Goal: Navigation & Orientation: Find specific page/section

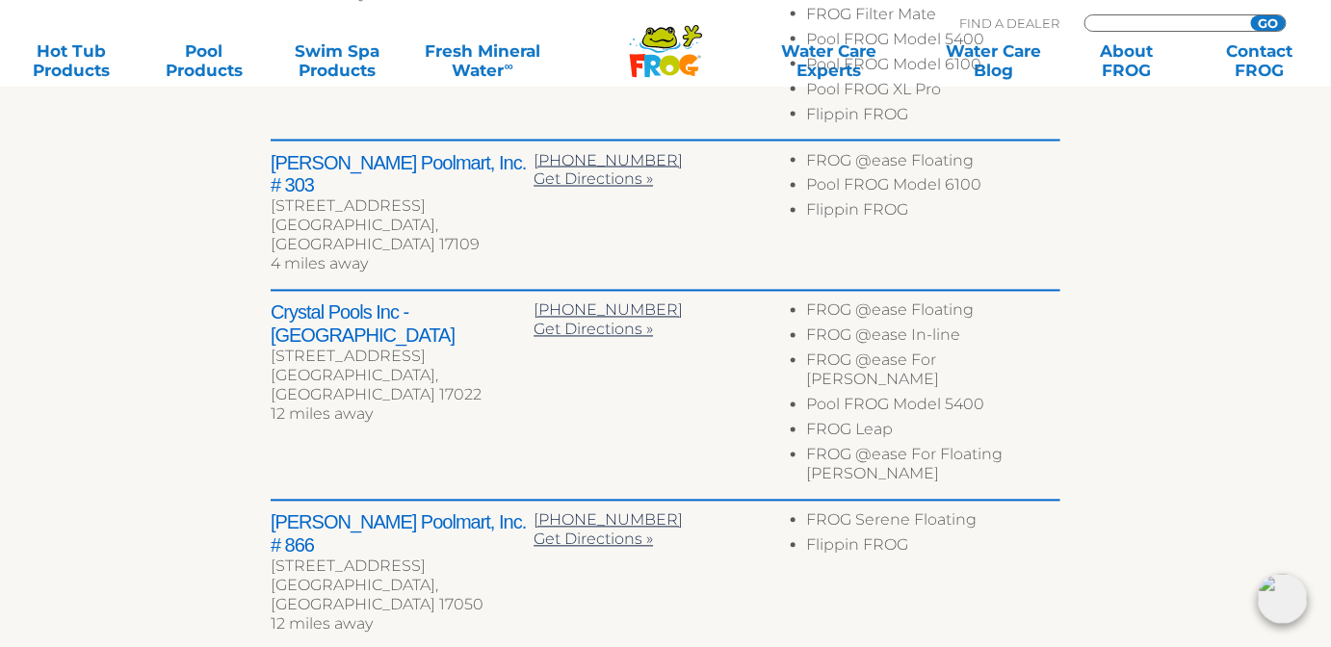
click at [1142, 23] on input "Zip Code Form" at bounding box center [1165, 23] width 130 height 16
type input "60423"
click at [1251, 15] on input "GO" at bounding box center [1268, 22] width 35 height 15
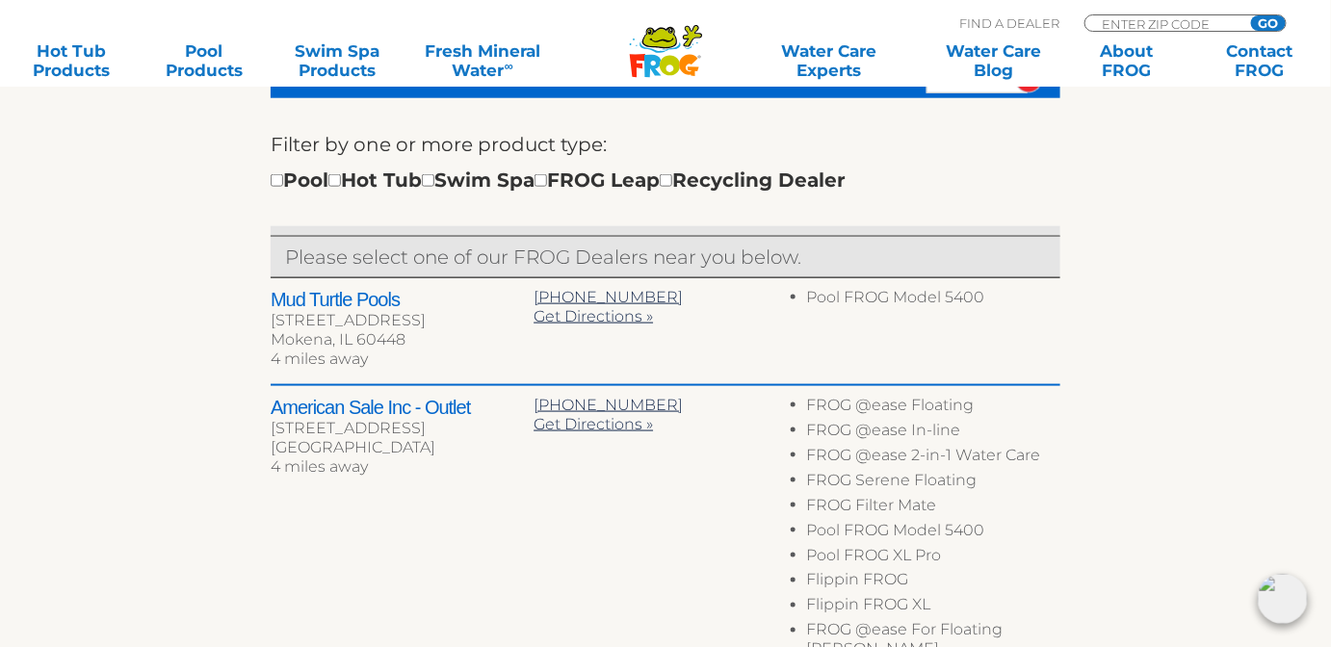
scroll to position [700, 0]
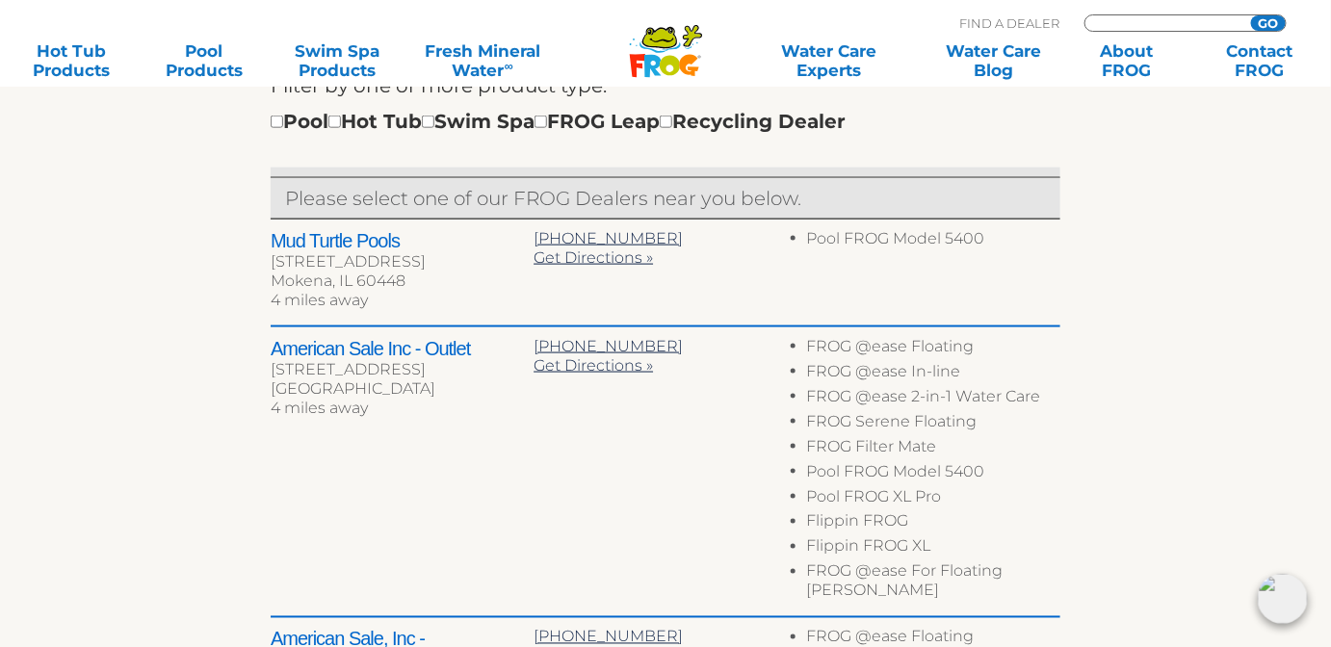
click at [1133, 21] on input "Zip Code Form" at bounding box center [1165, 23] width 130 height 16
type input "32557"
click at [1251, 15] on input "GO" at bounding box center [1268, 22] width 35 height 15
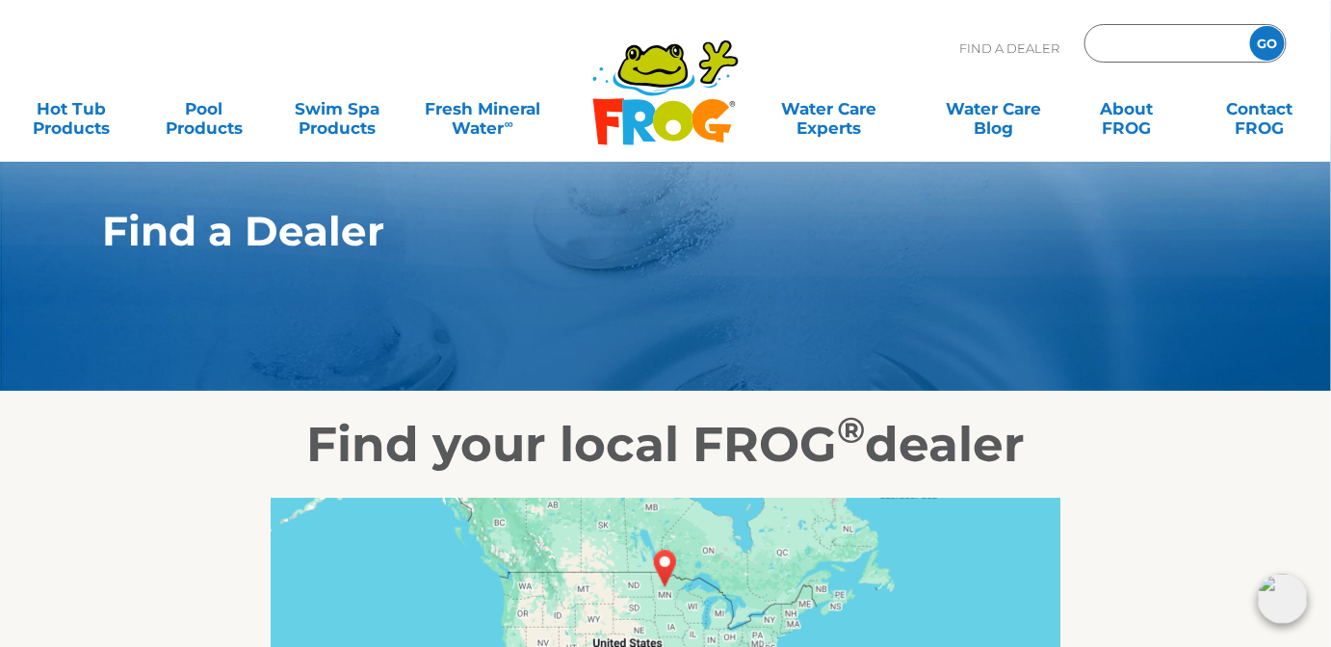
click at [1134, 45] on input "Zip Code Form" at bounding box center [1165, 44] width 130 height 28
type input "32559"
click at [1251, 26] on input "GO" at bounding box center [1268, 43] width 35 height 35
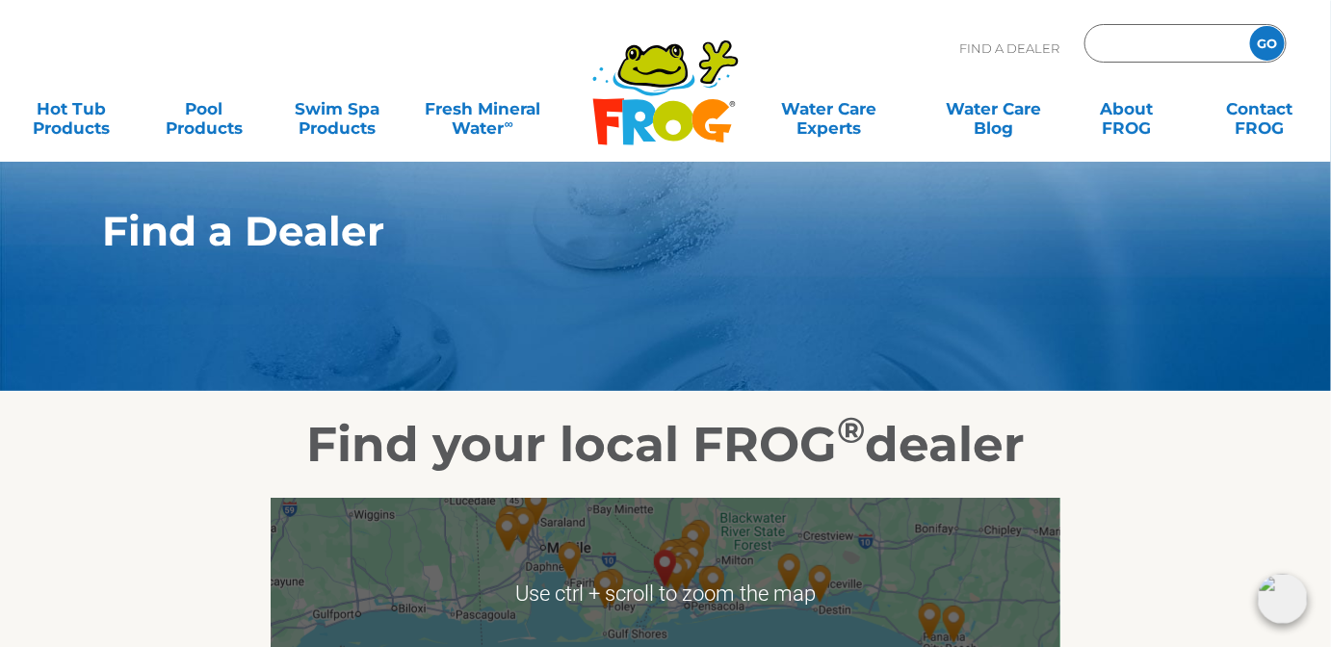
click at [1155, 35] on input "Zip Code Form" at bounding box center [1165, 44] width 130 height 28
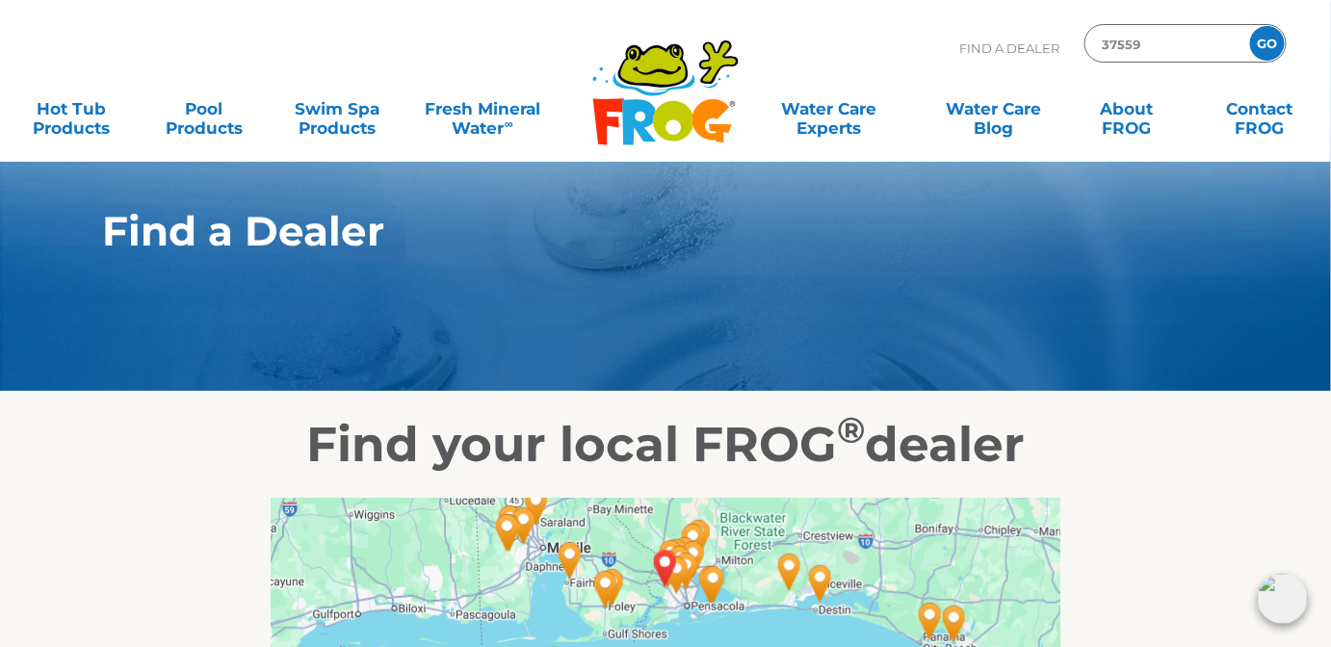
type input "37559"
click at [1251, 26] on input "GO" at bounding box center [1268, 43] width 35 height 35
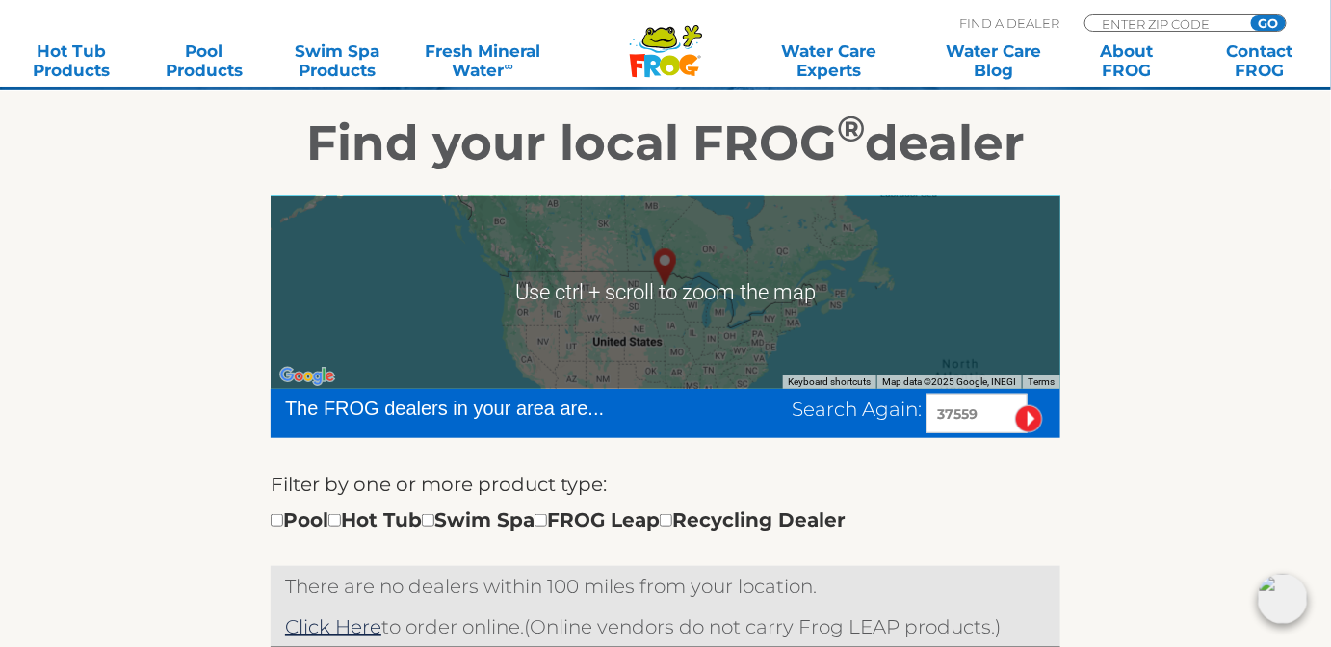
scroll to position [525, 0]
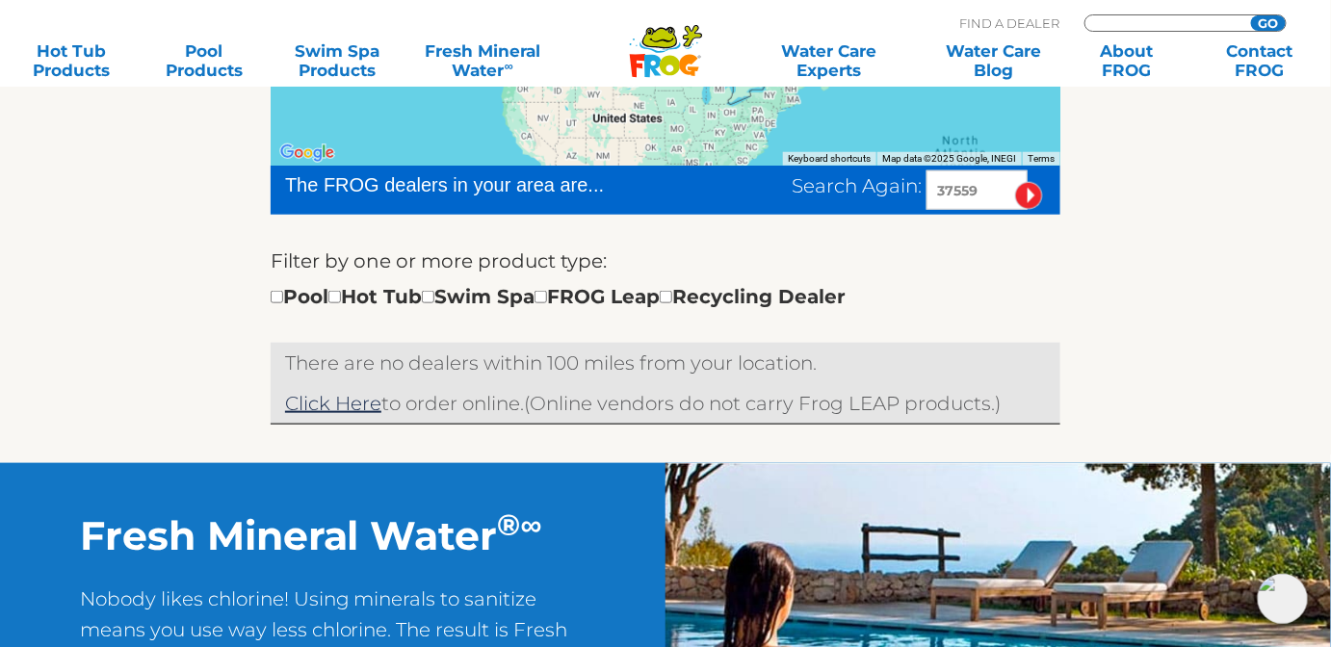
click at [1188, 20] on input "Zip Code Form" at bounding box center [1165, 23] width 130 height 16
type input "37659"
click at [1251, 15] on input "GO" at bounding box center [1268, 22] width 35 height 15
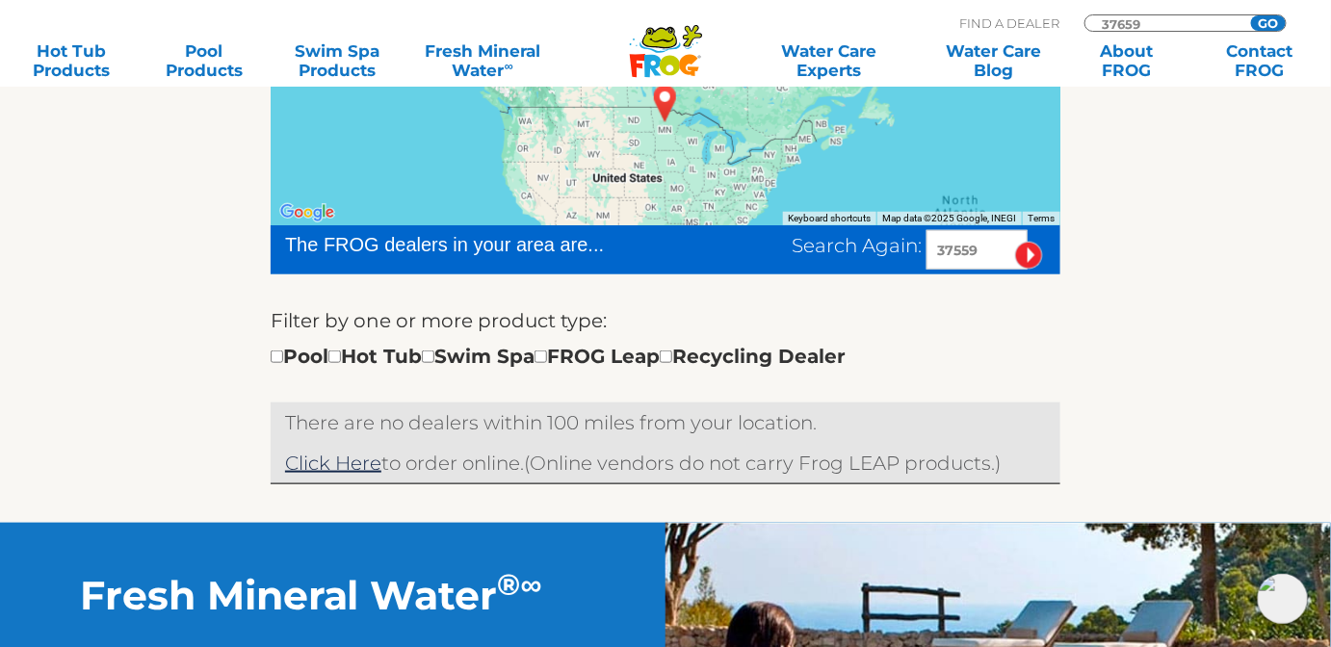
scroll to position [437, 0]
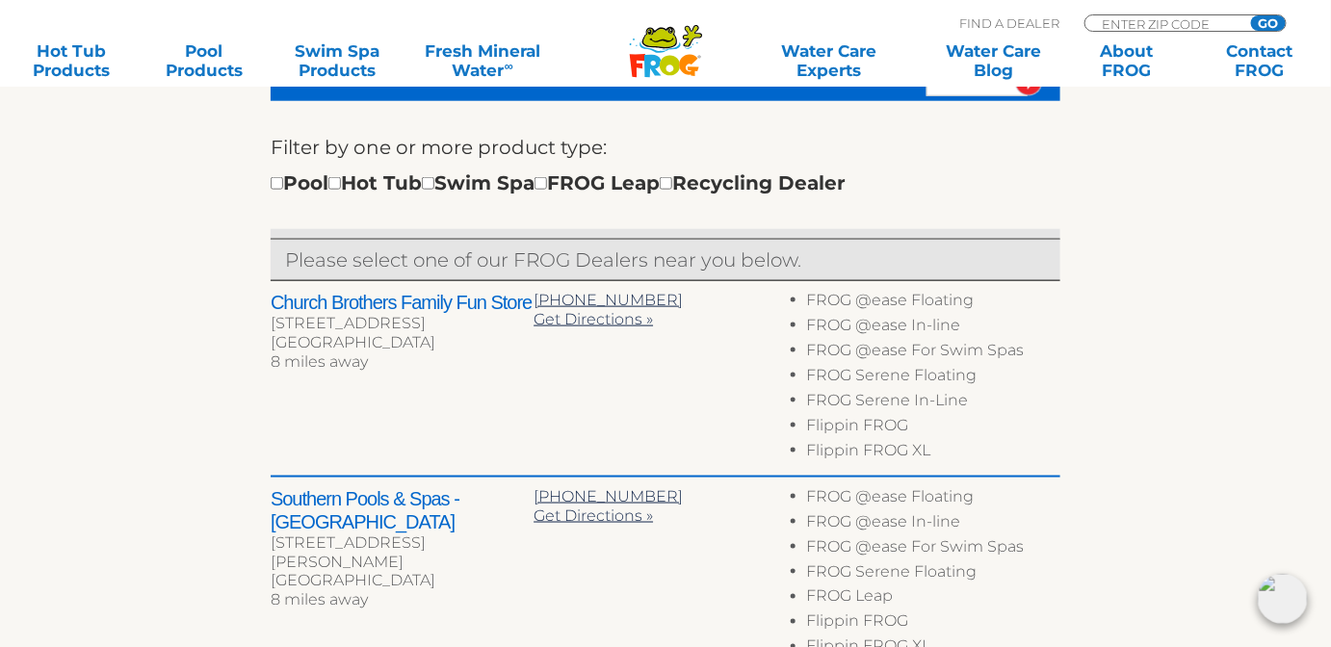
scroll to position [700, 0]
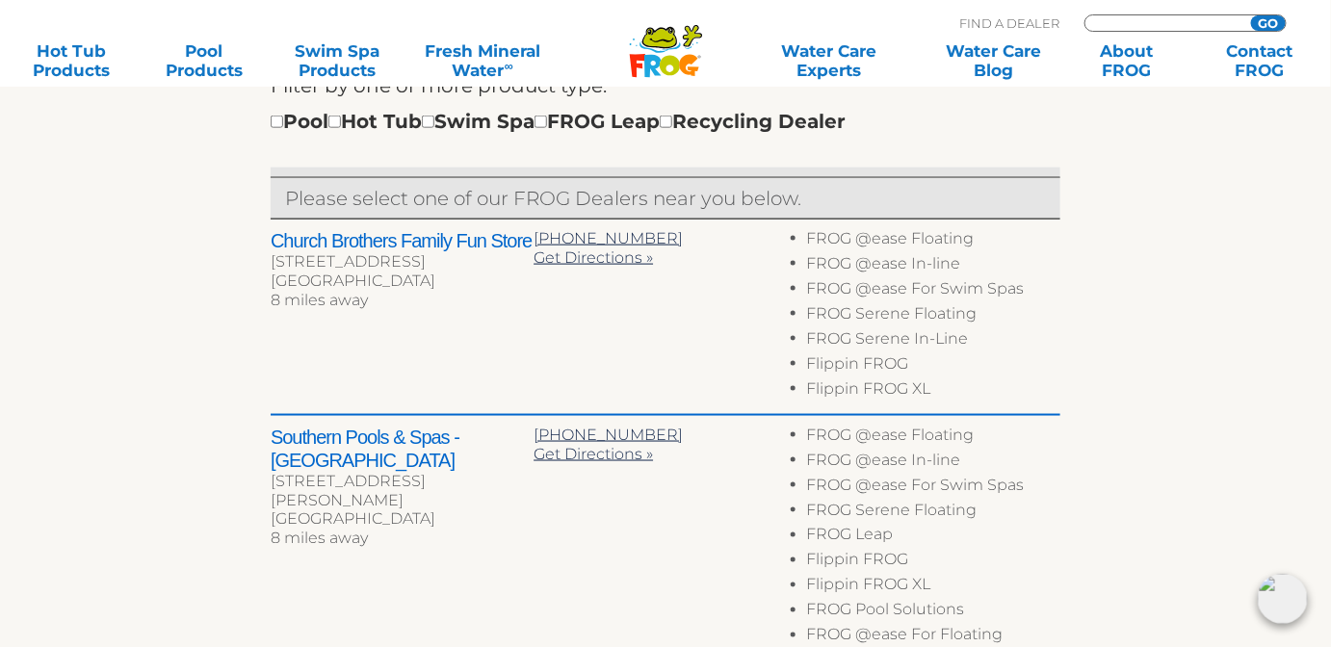
click at [1161, 17] on input "Zip Code Form" at bounding box center [1165, 23] width 130 height 16
type input "08690"
click at [1251, 15] on input "GO" at bounding box center [1268, 22] width 35 height 15
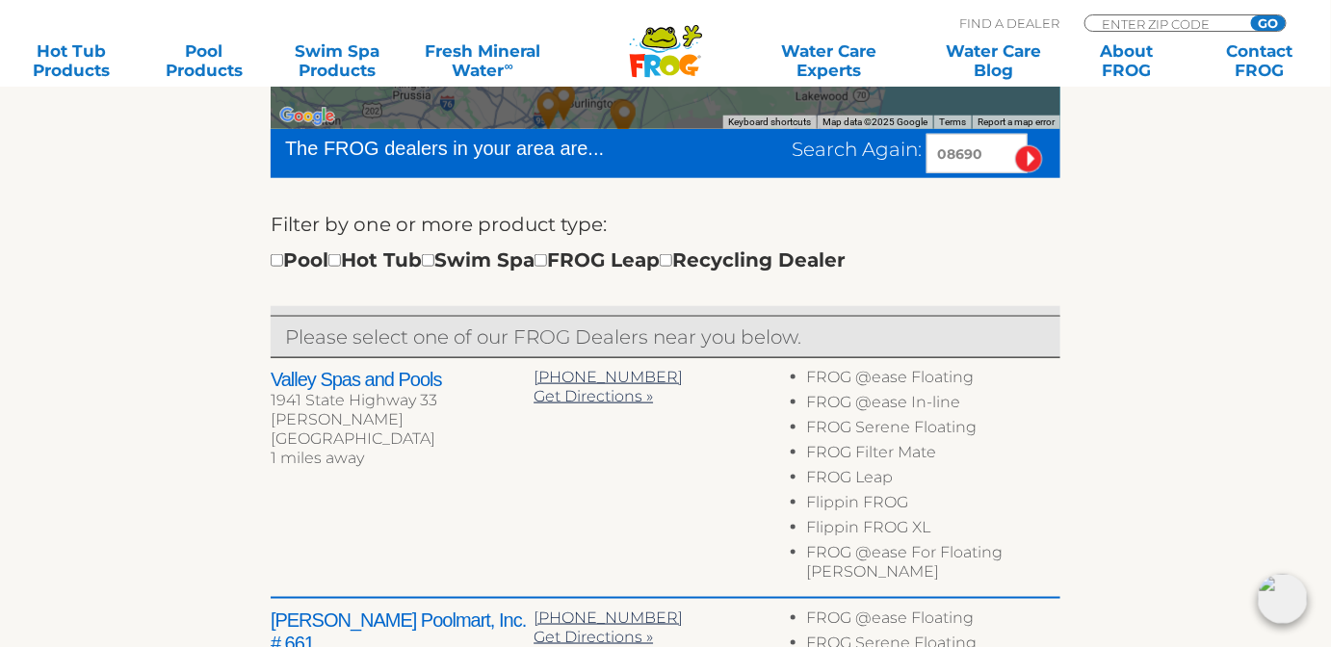
scroll to position [613, 0]
